Goal: Information Seeking & Learning: Learn about a topic

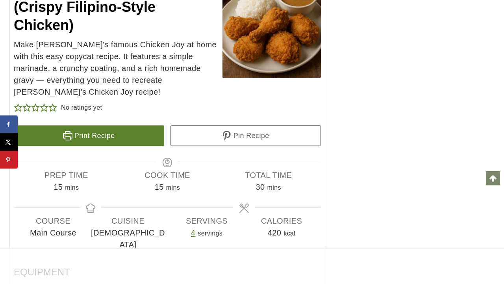
scroll to position [5277, 0]
